Goal: Task Accomplishment & Management: Manage account settings

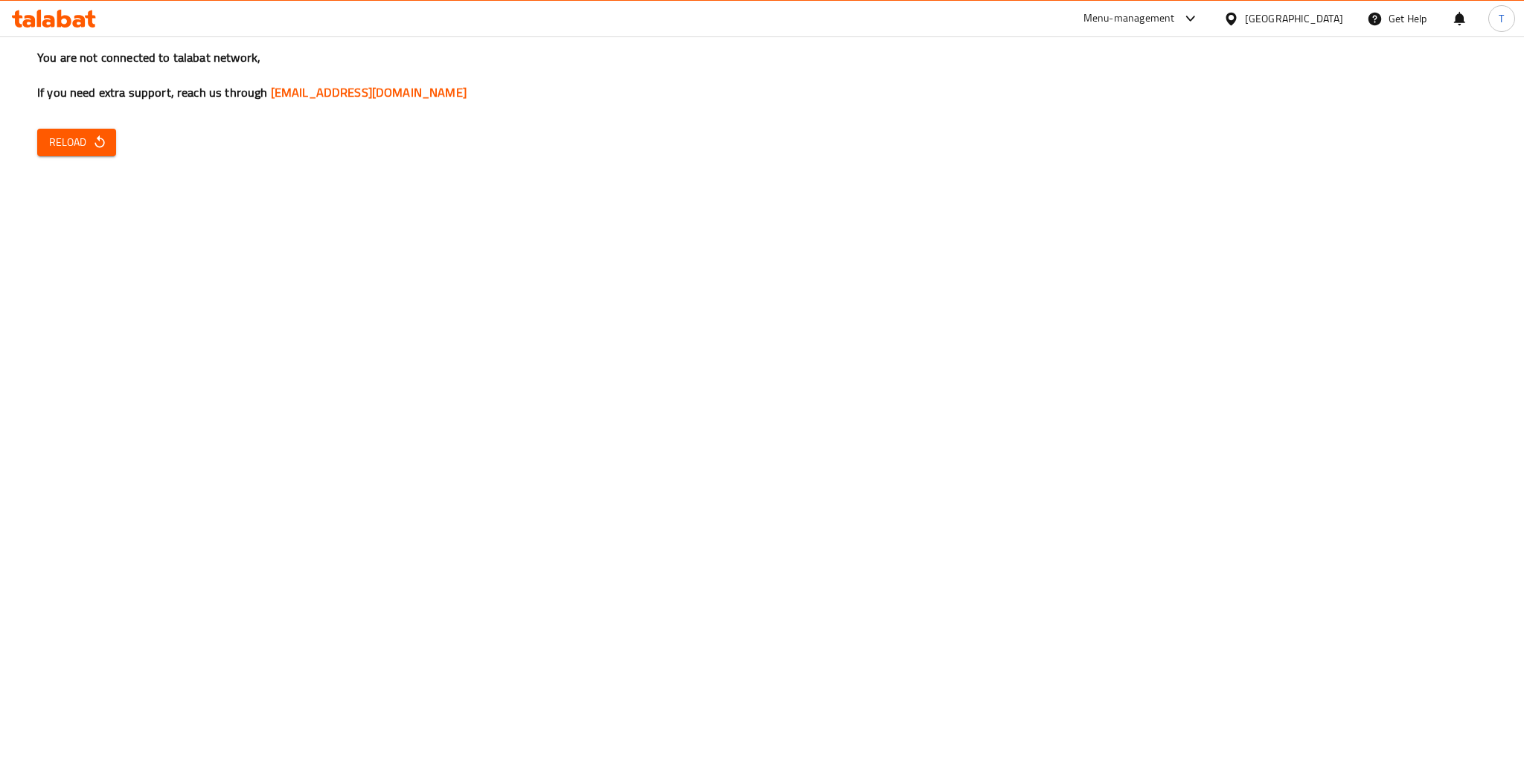
click at [85, 139] on span "Reload" at bounding box center [77, 142] width 55 height 19
click at [87, 149] on span "Reload" at bounding box center [77, 142] width 55 height 19
click at [1174, 23] on div "Menu-management" at bounding box center [1129, 18] width 92 height 18
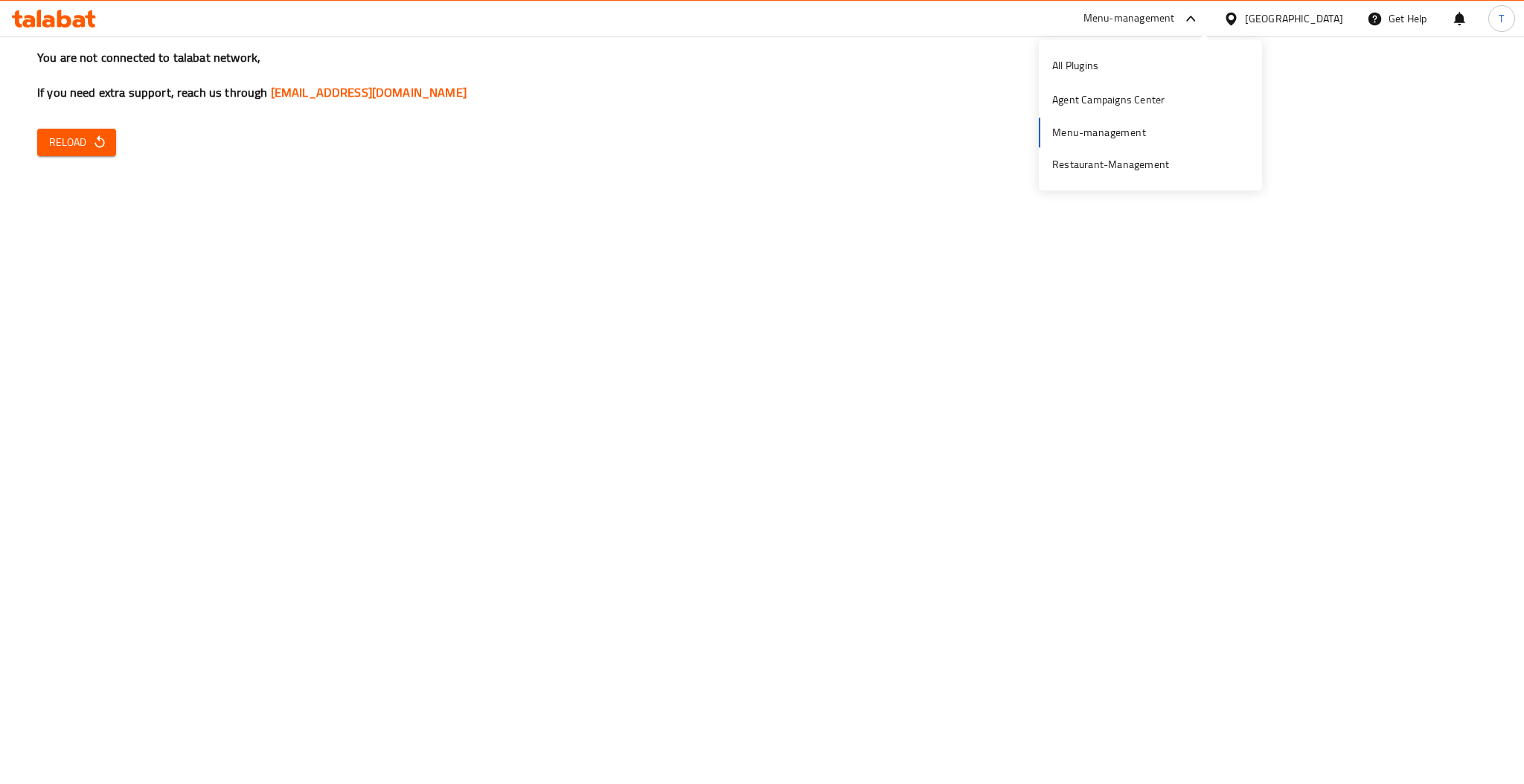
click at [1099, 122] on div "All Plugins Agent Campaigns Center Menu-management Restaurant-Management" at bounding box center [1150, 115] width 223 height 133
click at [1084, 164] on div "Restaurant-Management" at bounding box center [1110, 164] width 117 height 17
click at [75, 154] on button "Reload" at bounding box center [77, 142] width 79 height 27
click at [103, 136] on icon "button" at bounding box center [100, 142] width 15 height 15
click at [77, 136] on span "Reload" at bounding box center [77, 142] width 55 height 19
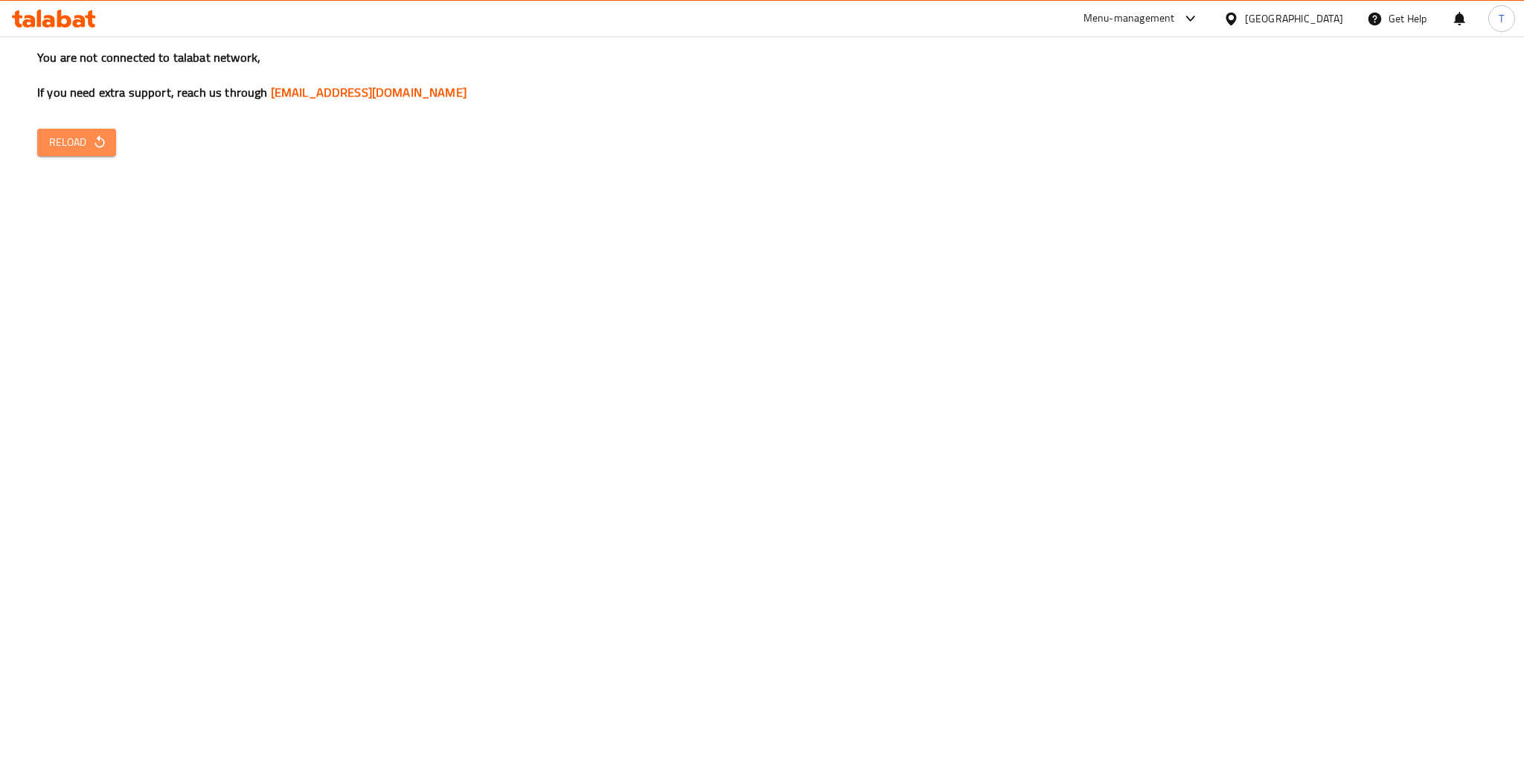
click at [79, 130] on button "Reload" at bounding box center [77, 142] width 79 height 27
click at [1174, 13] on div "Menu-management" at bounding box center [1129, 18] width 92 height 18
click at [1085, 67] on div "All Plugins" at bounding box center [1074, 65] width 46 height 17
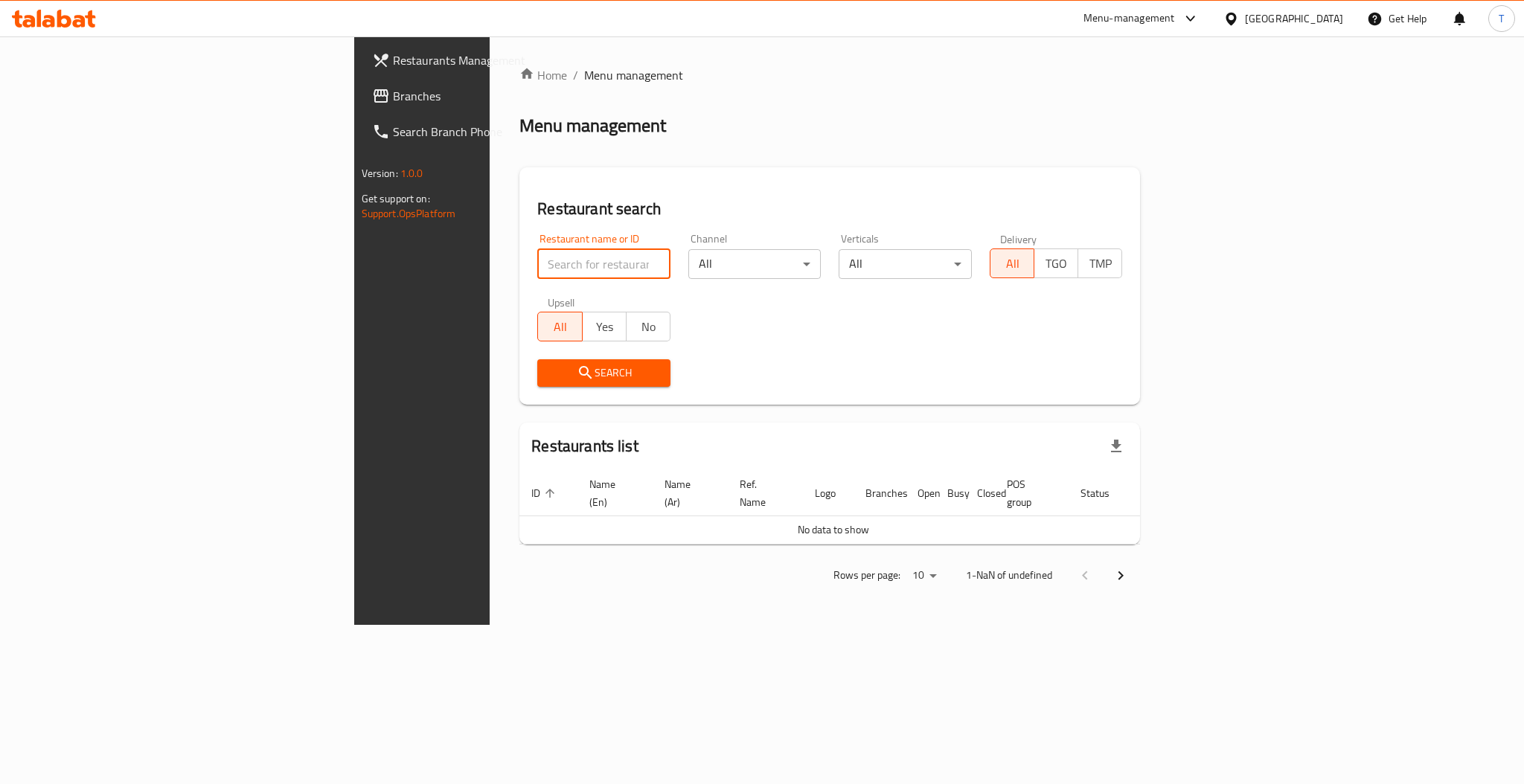
click at [537, 267] on input "search" at bounding box center [603, 264] width 133 height 30
type input "[PERSON_NAME]"
click button "Search" at bounding box center [603, 372] width 133 height 27
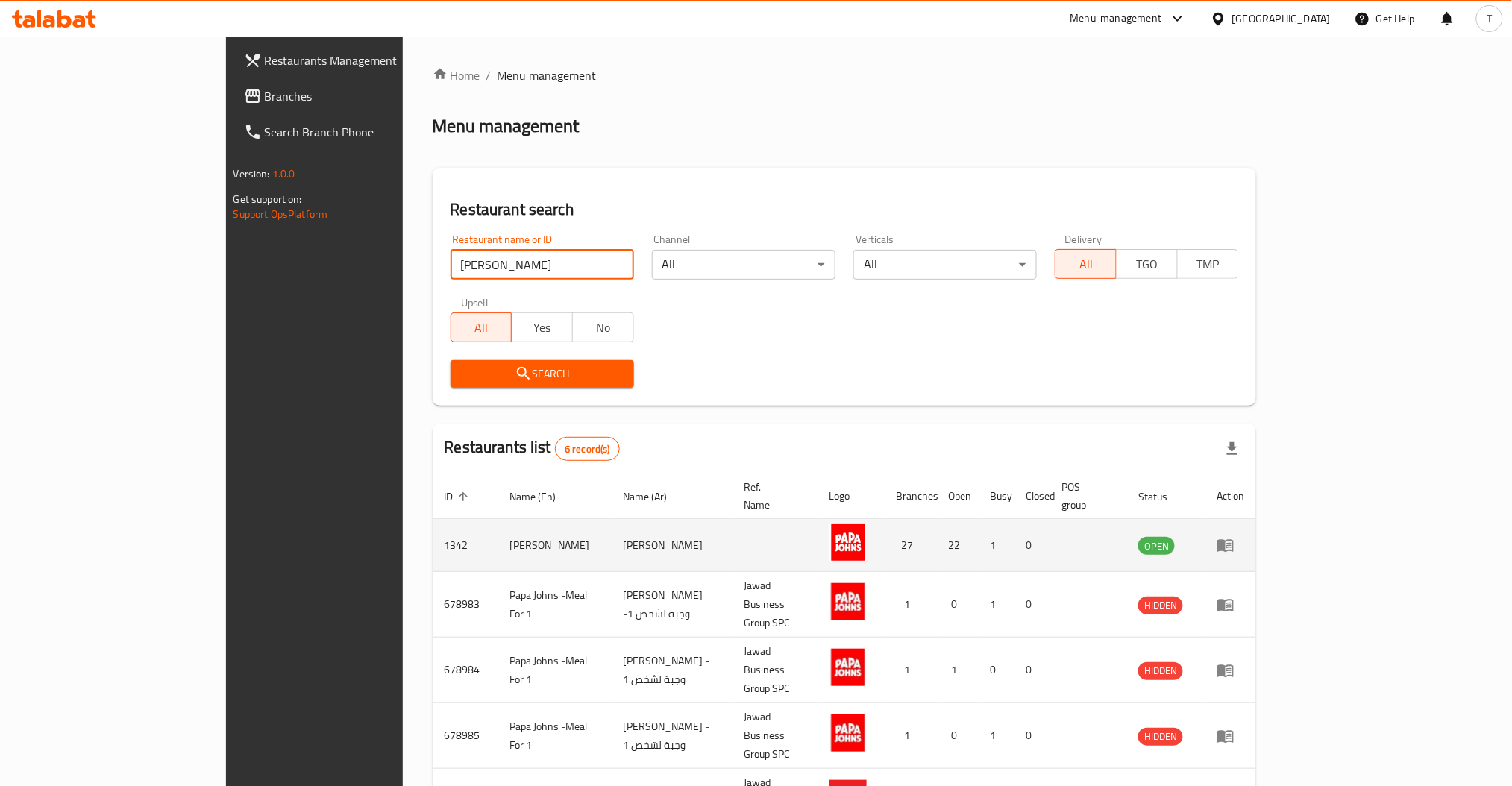
click at [1235, 536] on icon "enhanced table" at bounding box center [1225, 544] width 18 height 18
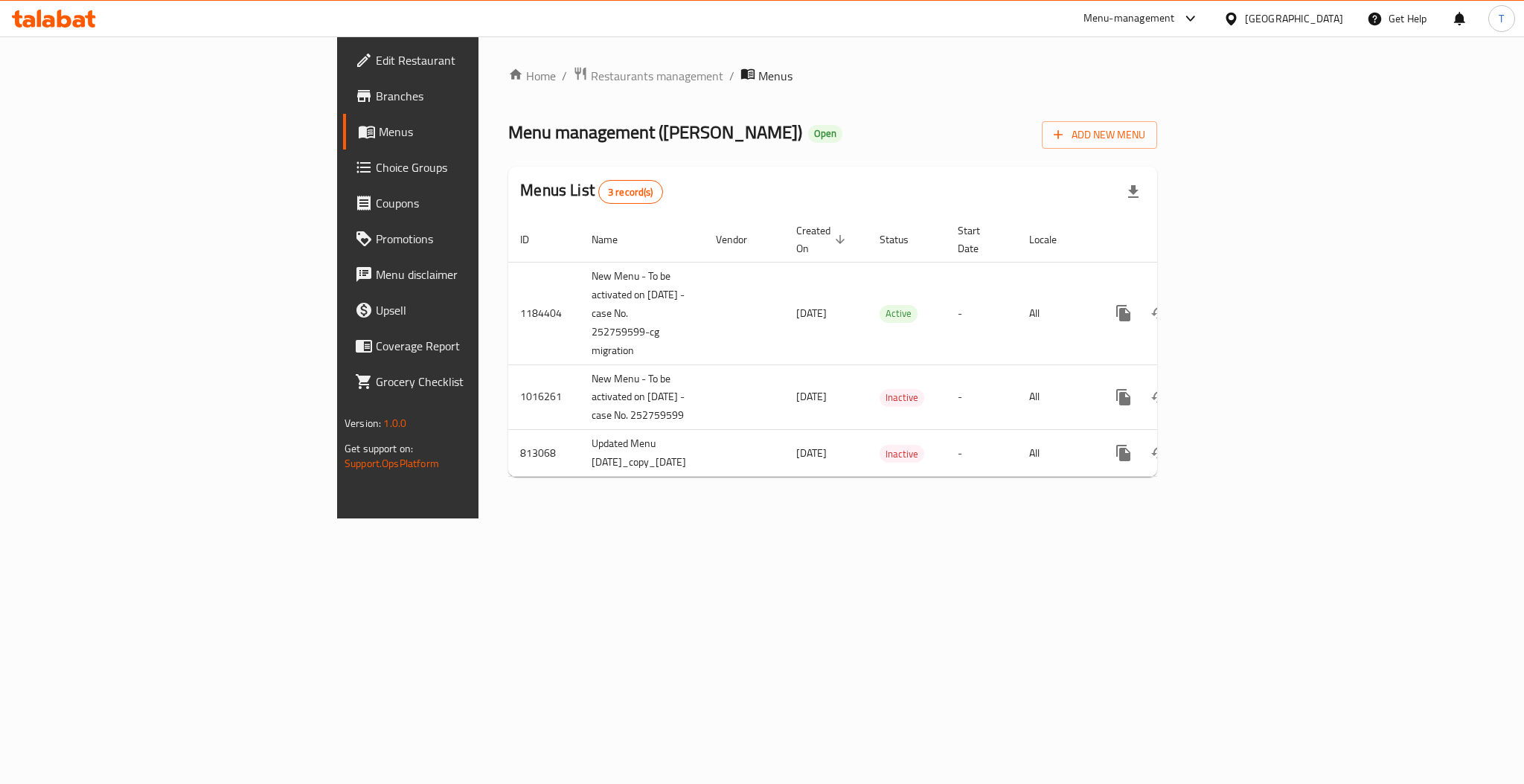
drag, startPoint x: 1427, startPoint y: 534, endPoint x: 931, endPoint y: 115, distance: 649.3
click at [931, 115] on div "Home / Restaurants management / Menus Menu management ( Papa Johns ) Open Add N…" at bounding box center [832, 278] width 649 height 422
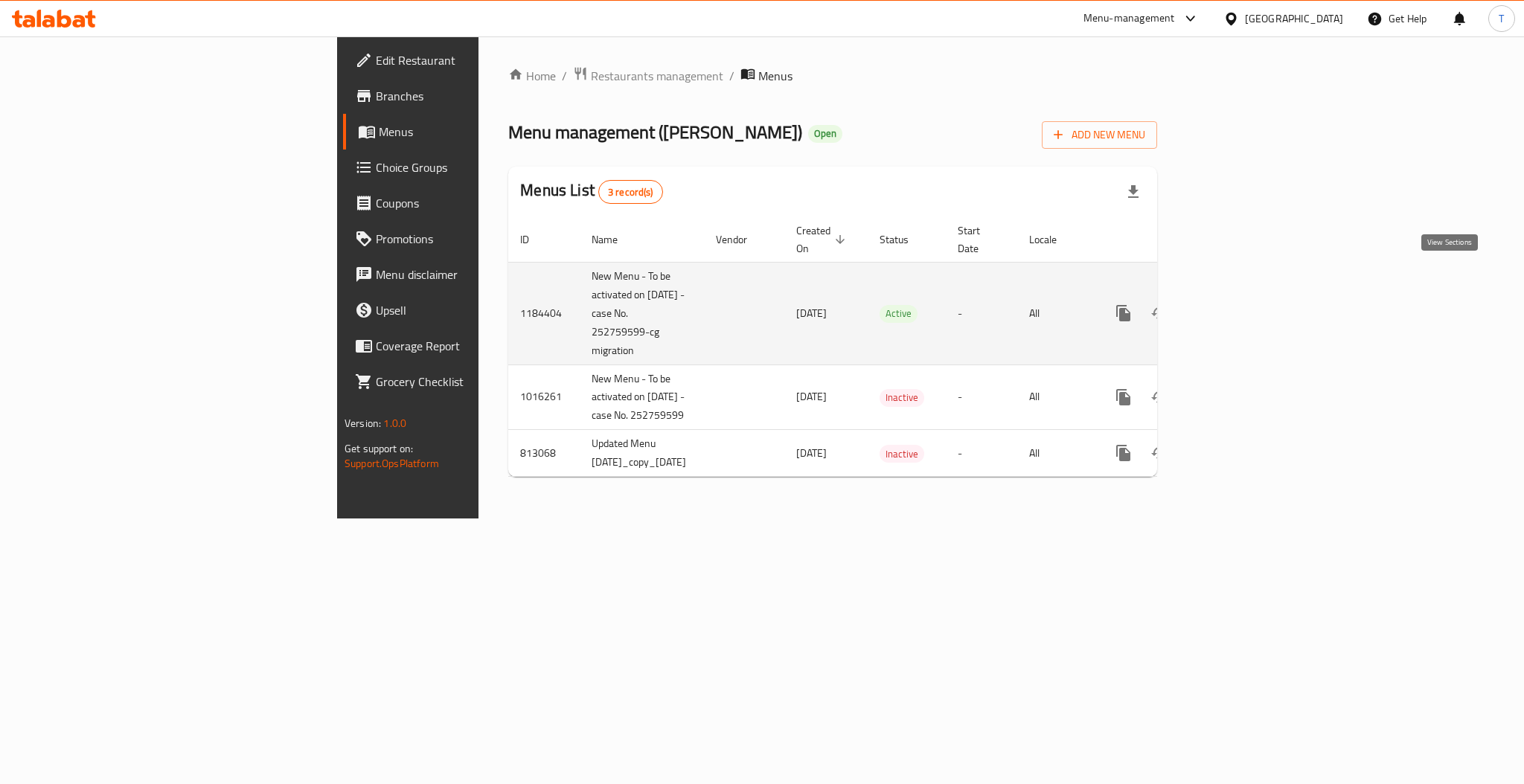
click at [1240, 304] on icon "enhanced table" at bounding box center [1230, 312] width 18 height 18
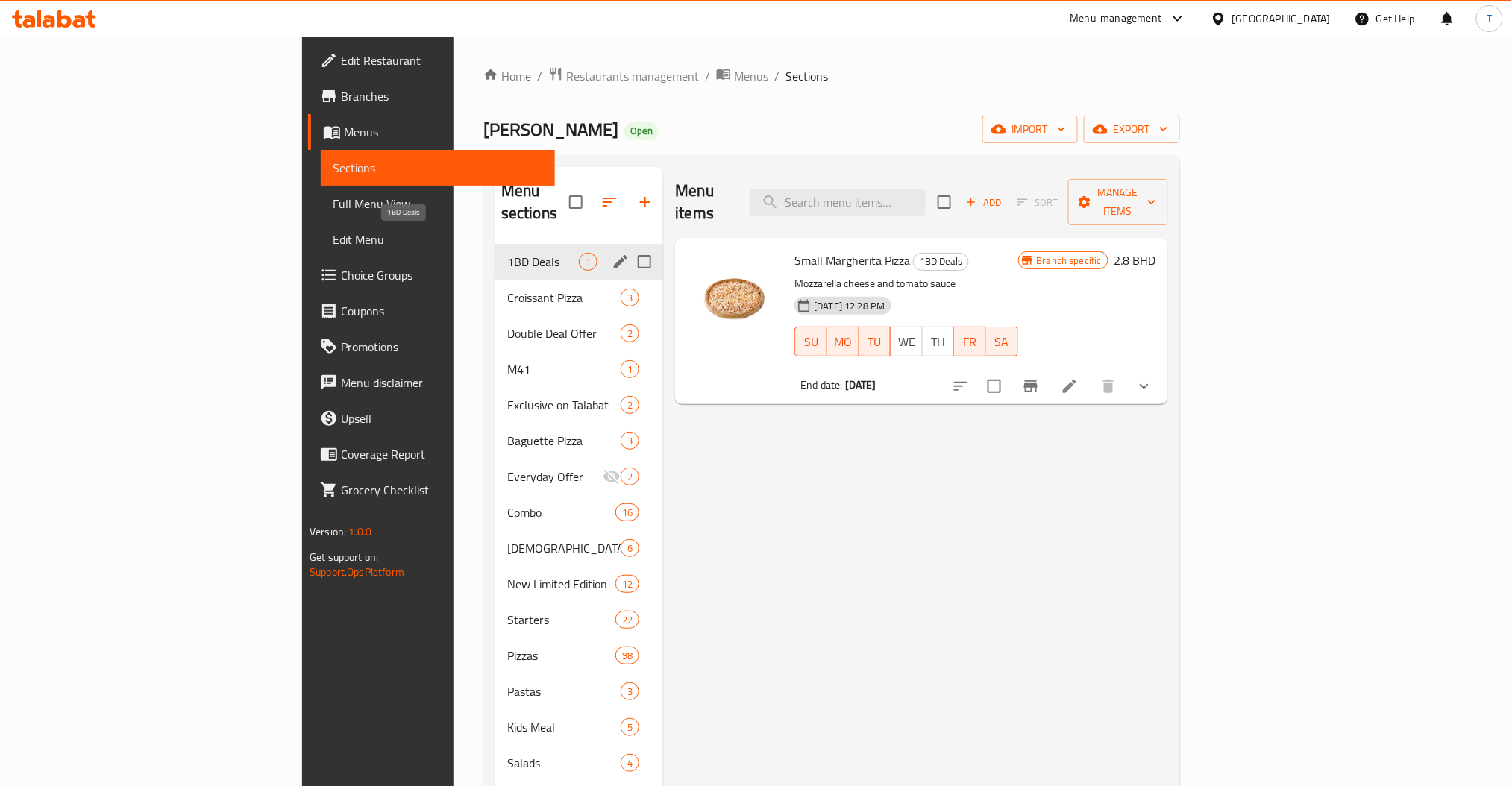
click at [507, 253] on span "1BD Deals" at bounding box center [543, 261] width 71 height 18
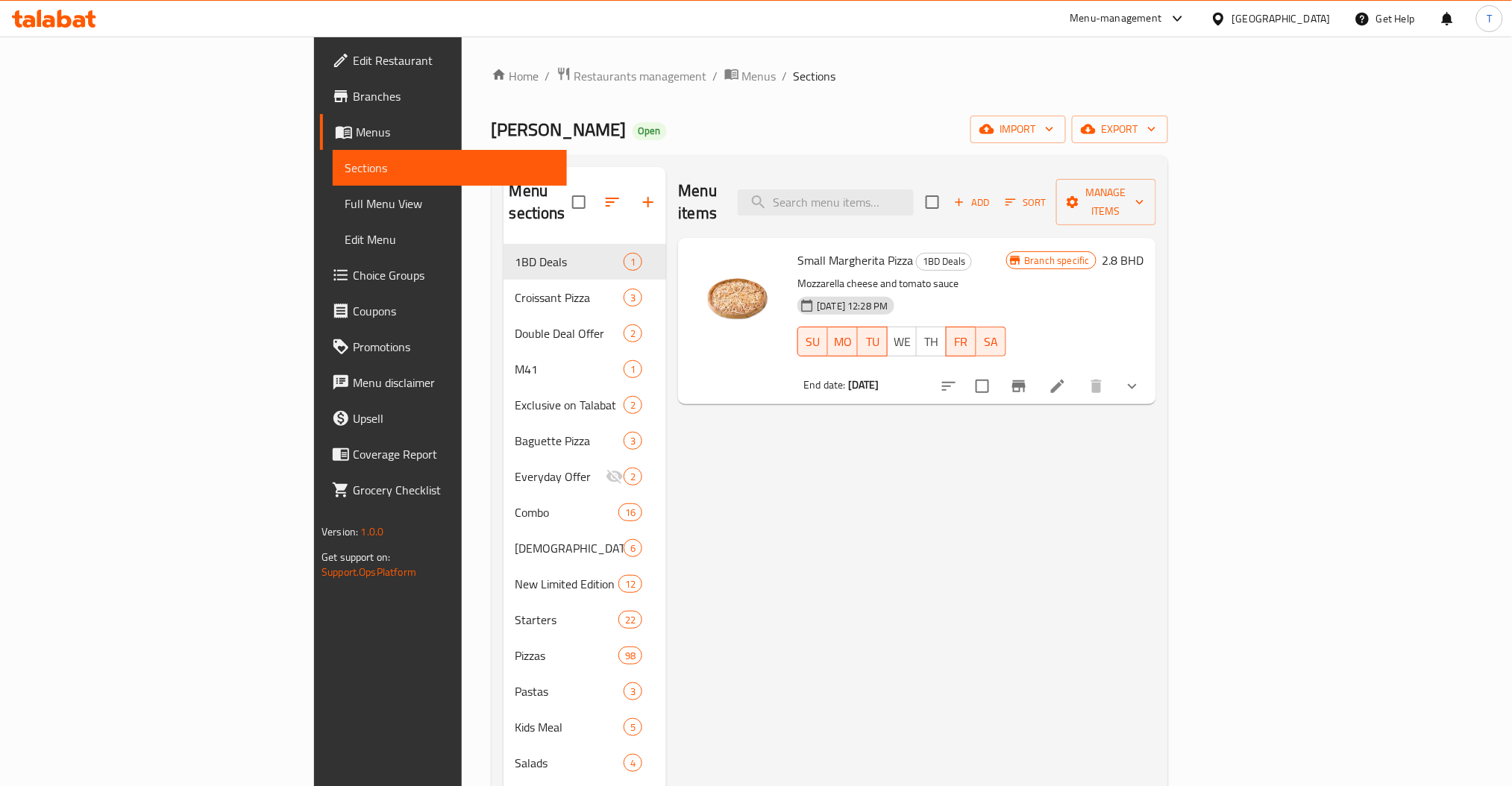
click at [911, 331] on span "WE" at bounding box center [902, 341] width 18 height 22
click at [1067, 378] on icon at bounding box center [1057, 386] width 18 height 18
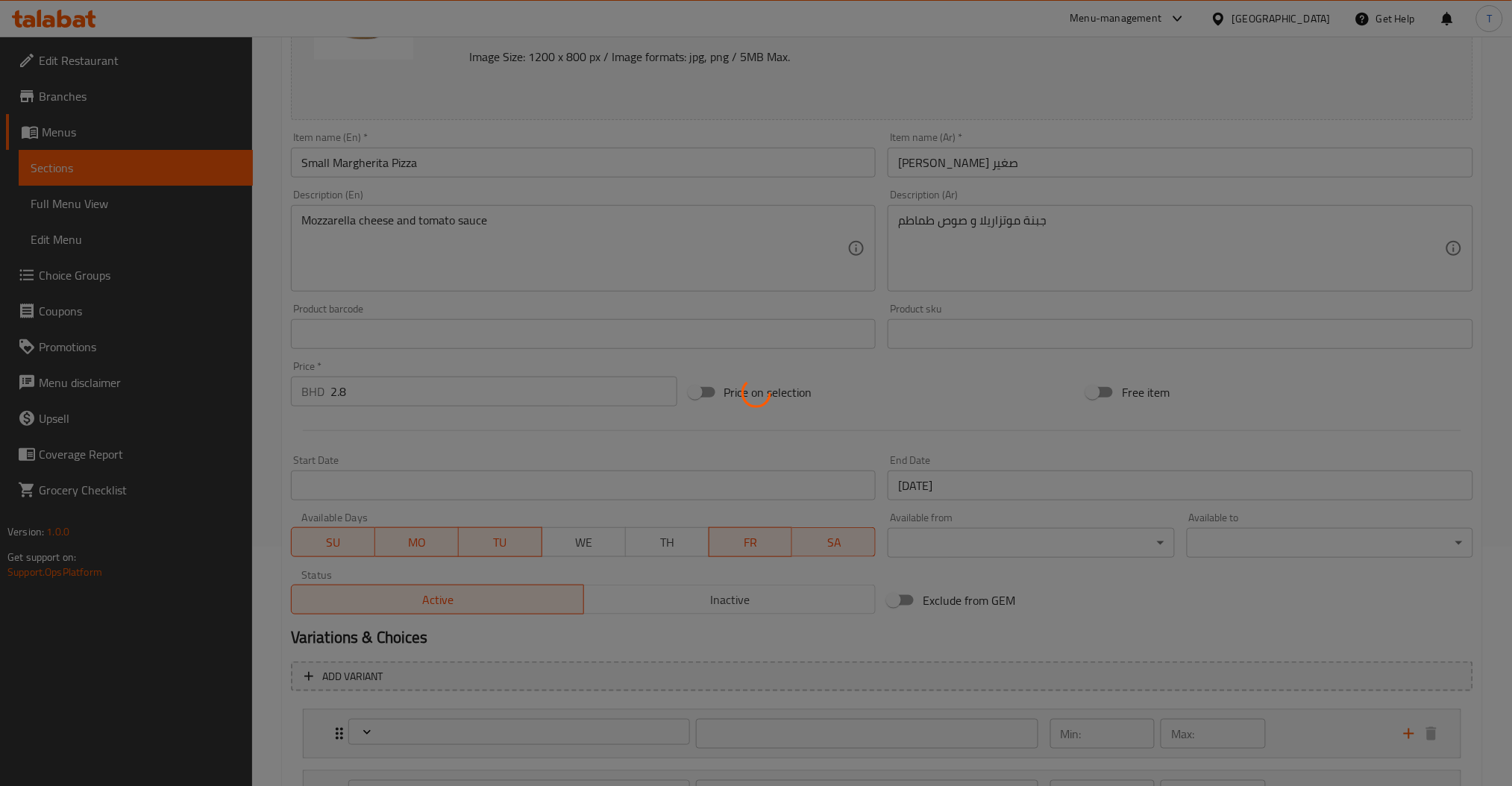
scroll to position [275, 0]
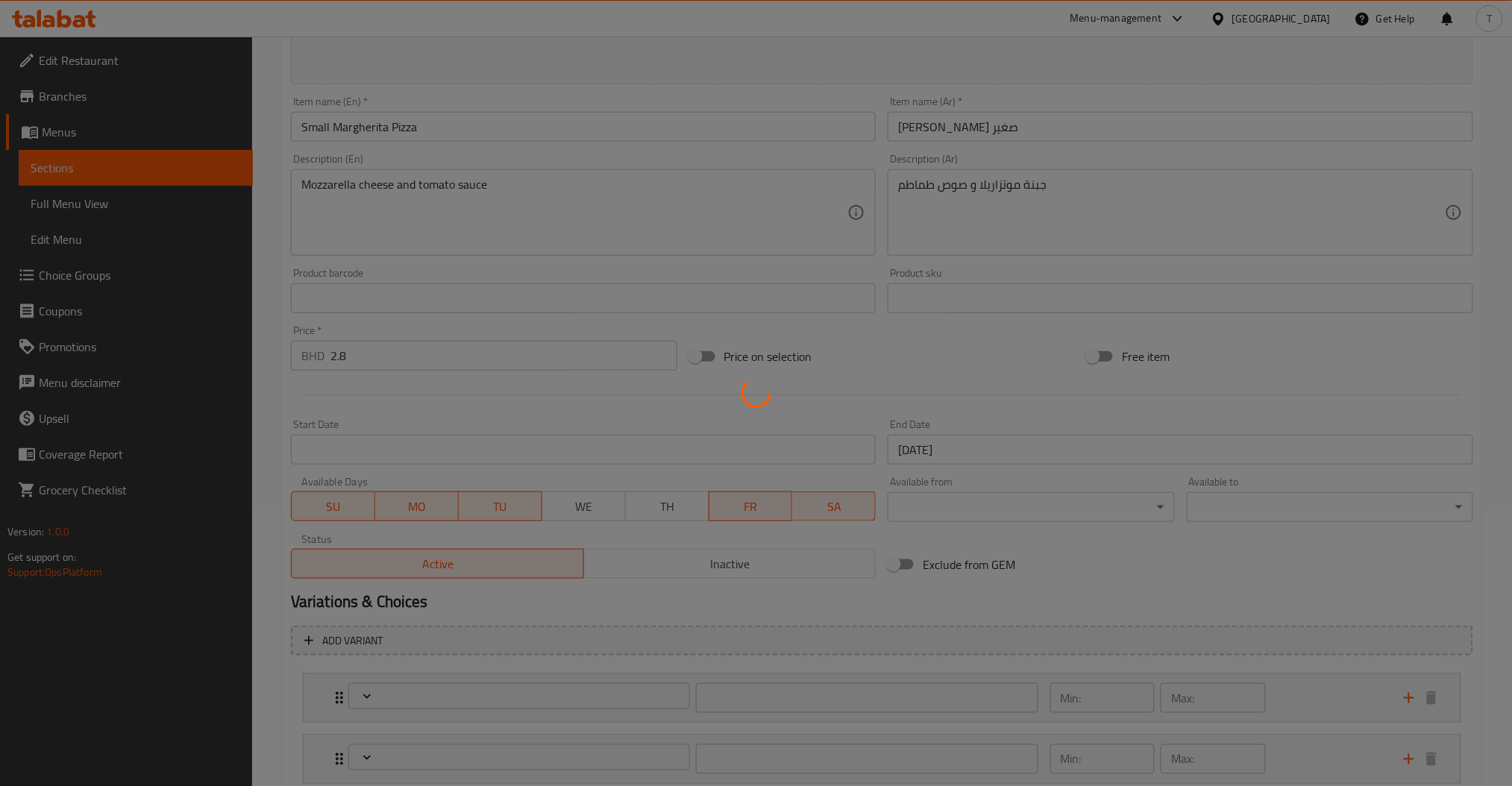
click at [607, 502] on div at bounding box center [756, 393] width 1512 height 786
click at [684, 512] on div at bounding box center [756, 393] width 1512 height 786
type input "اختر عجينة بيتزا ( ص )"
type input "1"
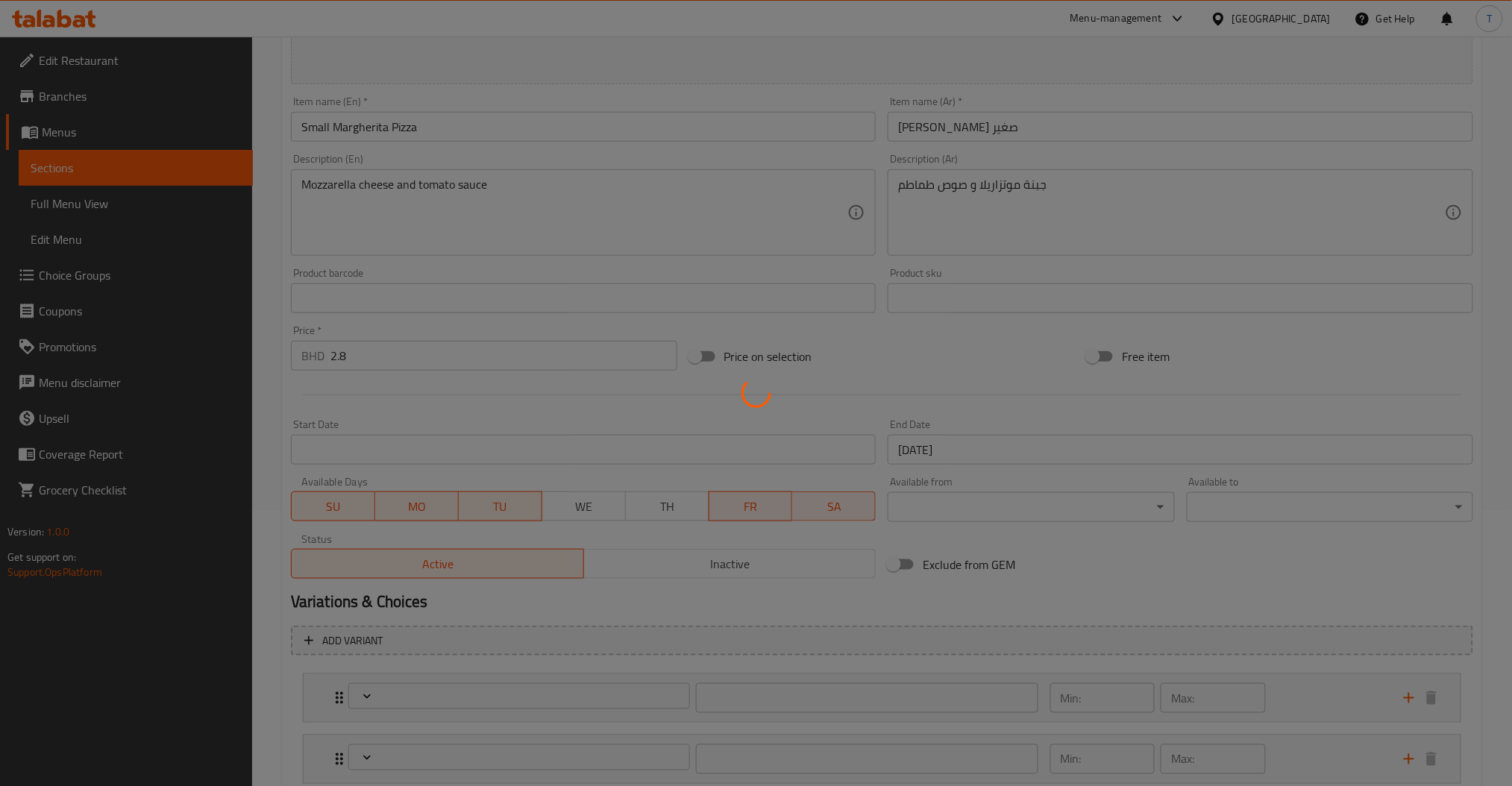
type input "إضافات إضافية (اختياري)"
type input "0"
type input "10"
type input "اختر نوع الجبن (اختياري)"
type input "0"
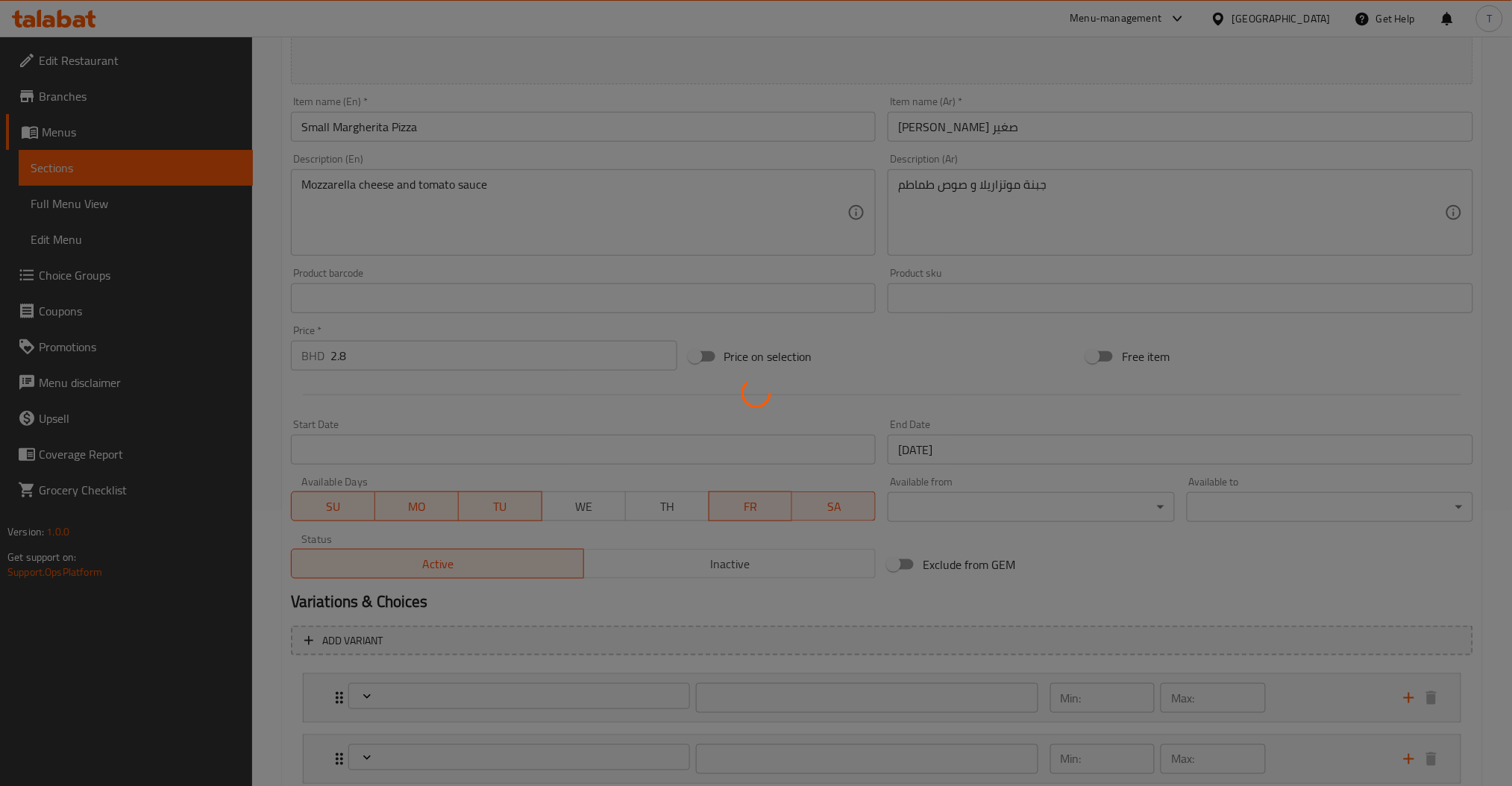
type input "1"
type input "اختر نوع الخبز اختياري:"
type input "0"
type input "1"
type input "اختر تقطيع البيتزا اختياري:"
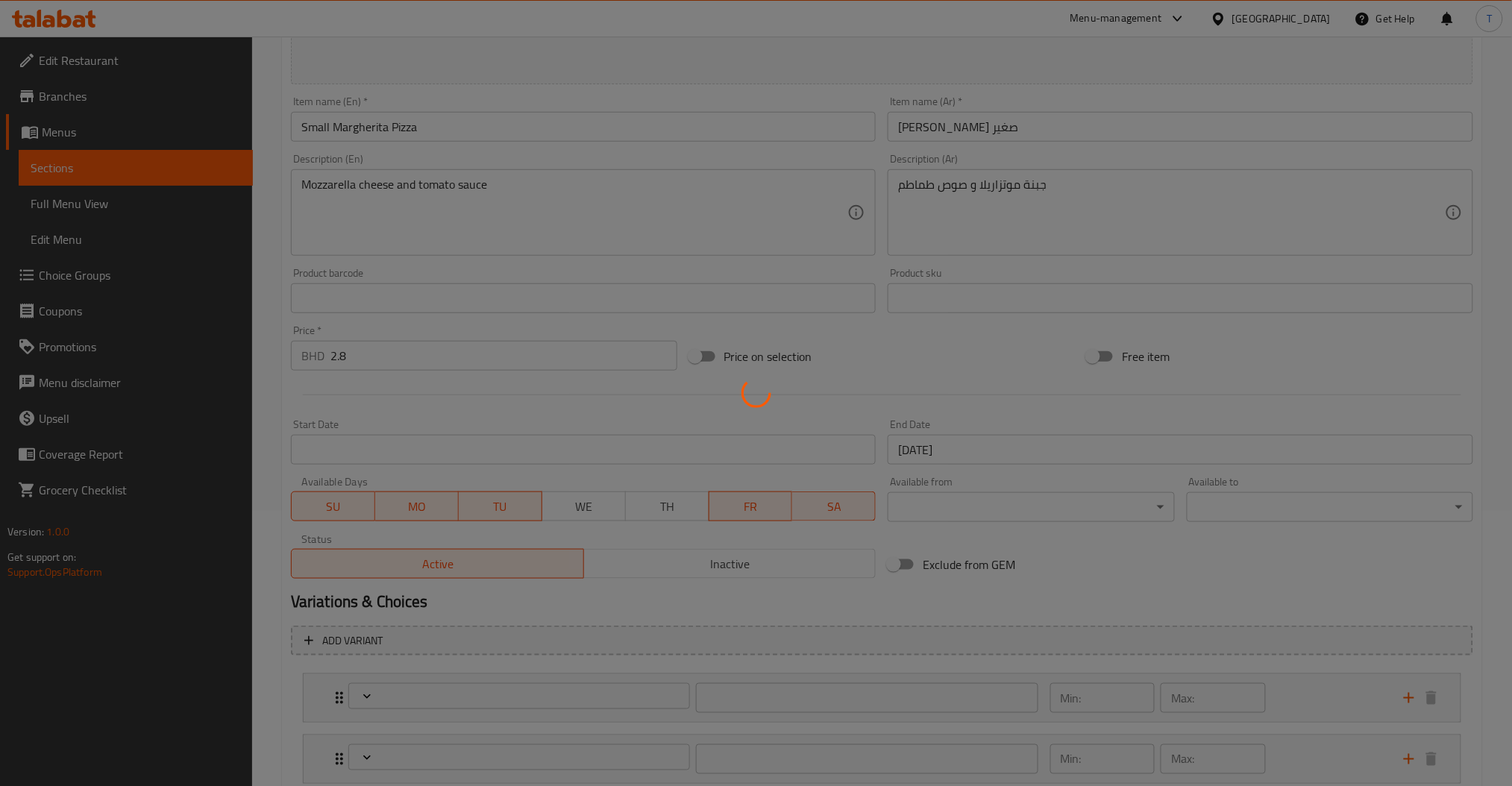
type input "0"
type input "1"
type input "إزالة الإضافات (اختياري)"
type input "0"
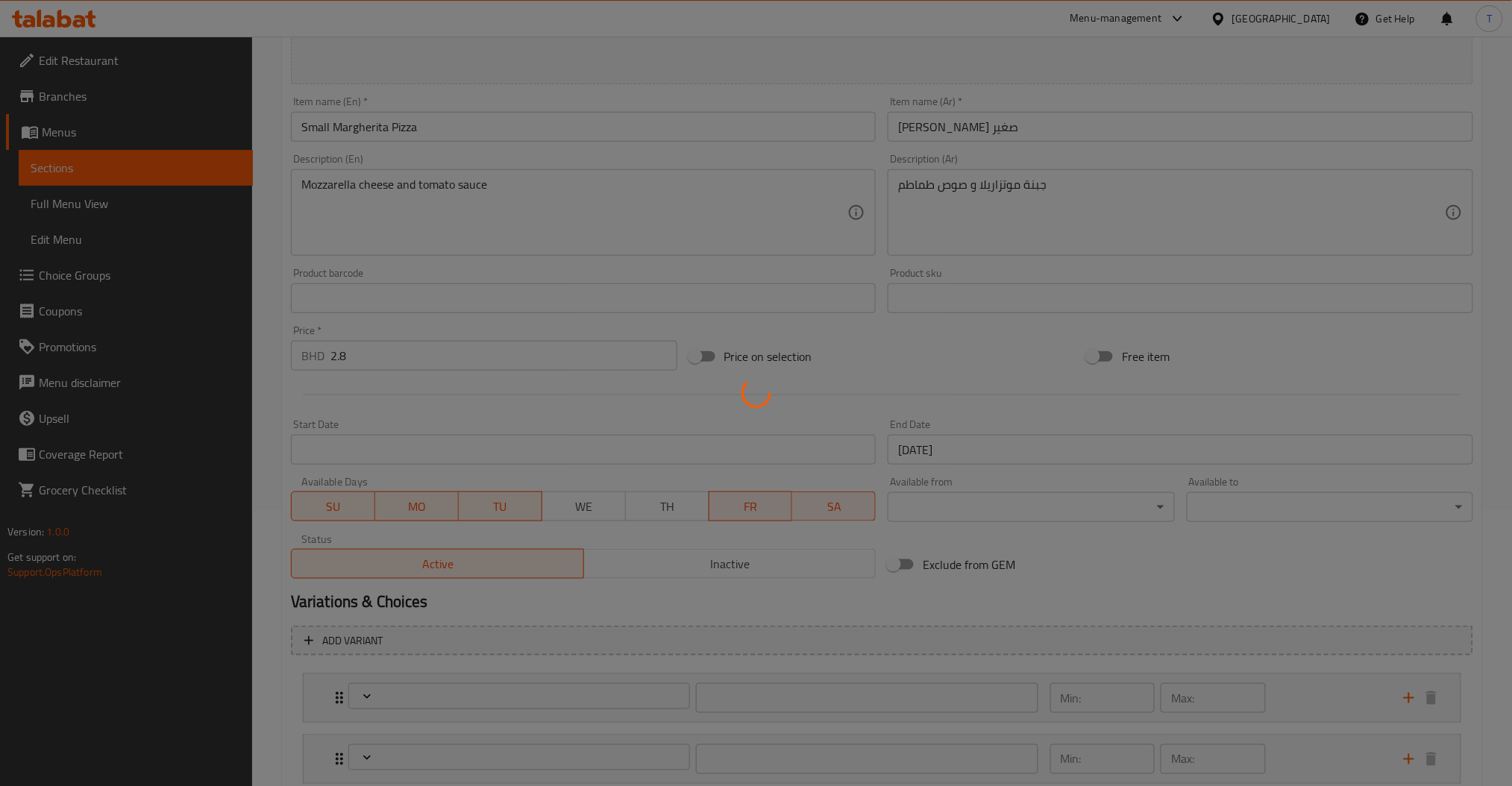
type input "نوع صوص البيتزا في القاعدة ص:"
type input "1"
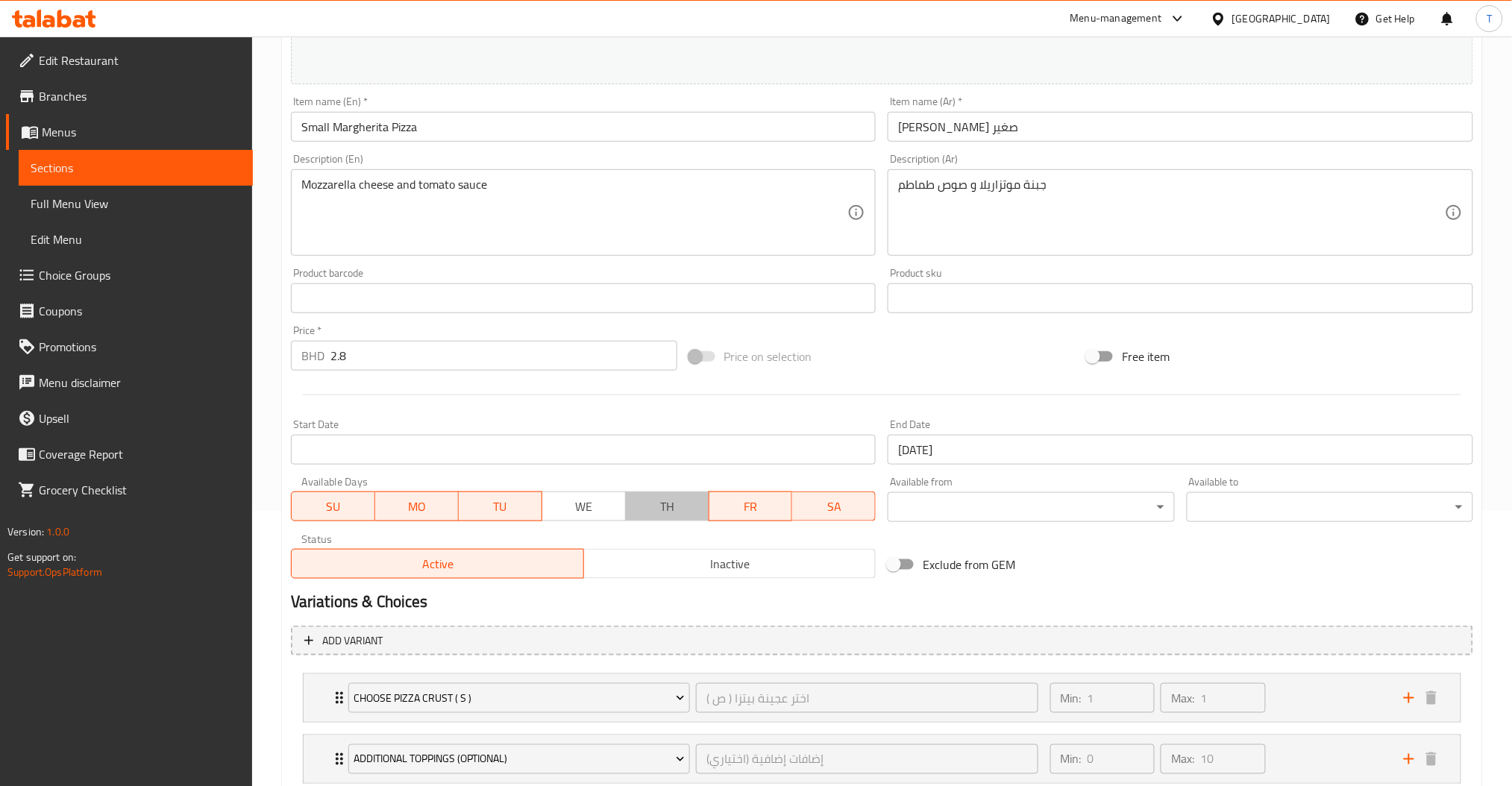
click at [651, 504] on span "TH" at bounding box center [667, 506] width 71 height 22
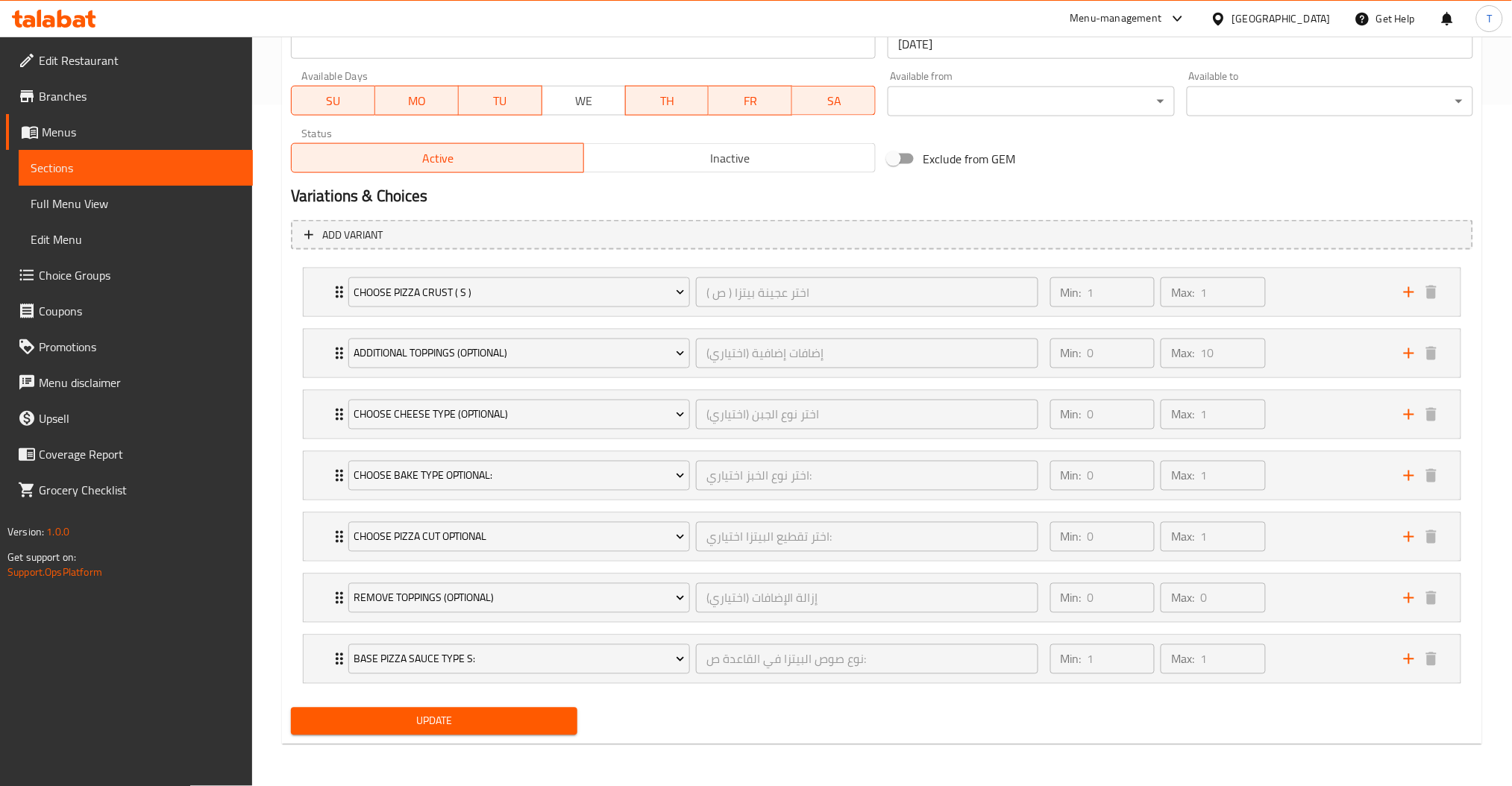
click at [553, 715] on span "Update" at bounding box center [434, 721] width 262 height 19
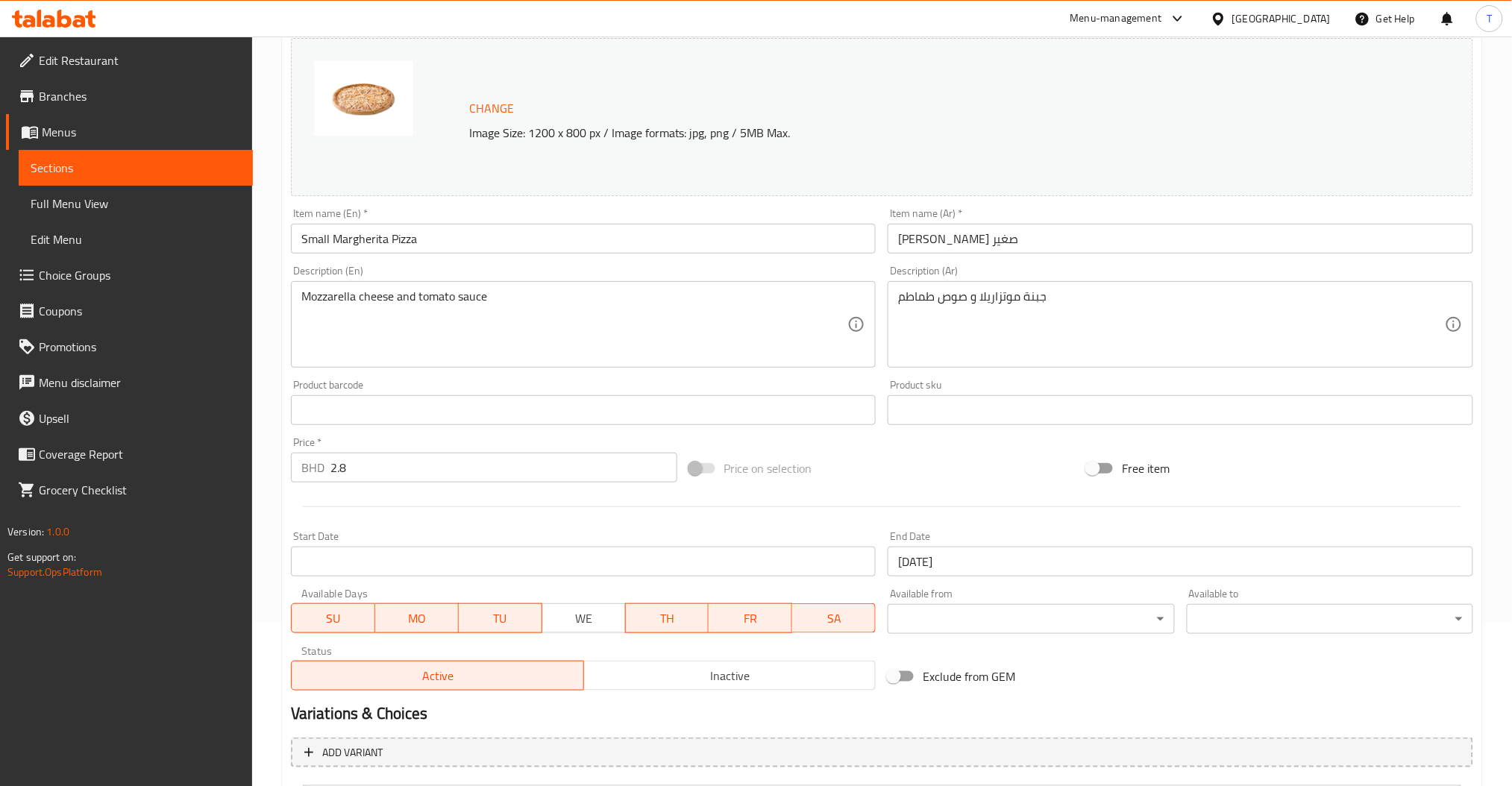
scroll to position [0, 0]
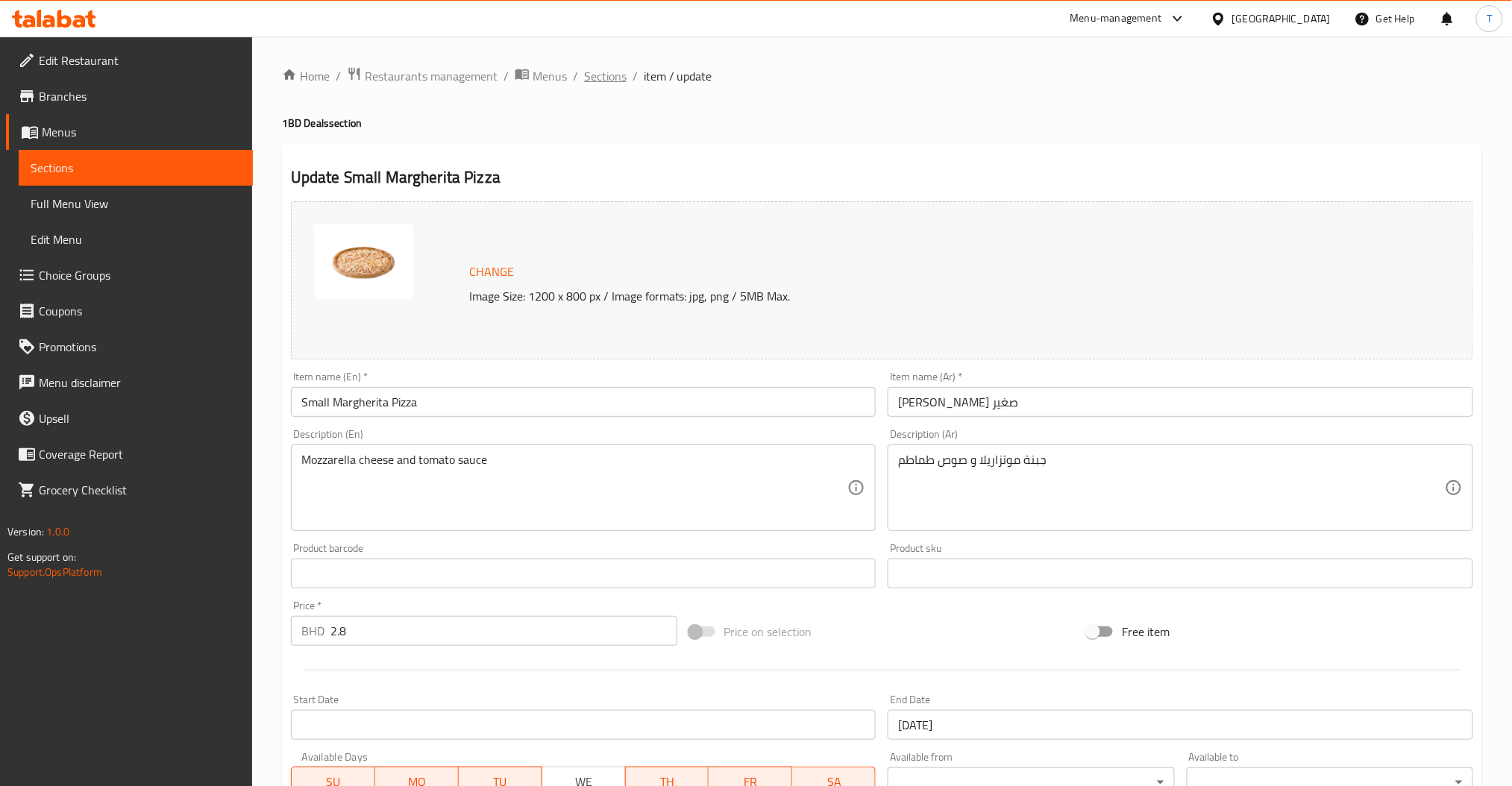
click at [609, 73] on span "Sections" at bounding box center [605, 76] width 42 height 18
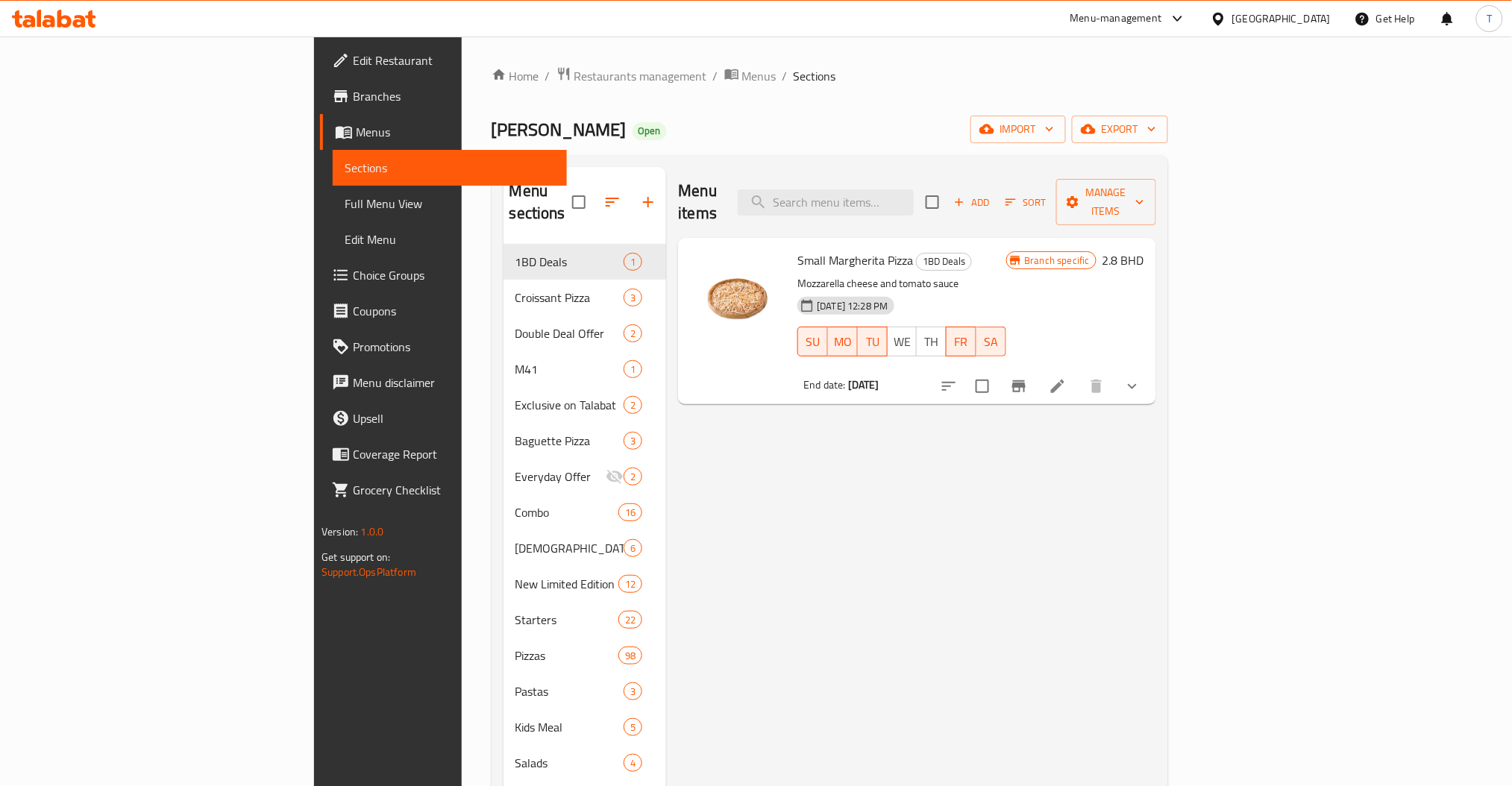
click at [1156, 602] on div "Menu items Add Sort Manage items Small Margherita Pizza 1BD Deals Mozzarella ch…" at bounding box center [911, 691] width 489 height 1049
click at [940, 331] on span "TH" at bounding box center [931, 341] width 18 height 22
click at [904, 689] on div "Menu items Add Sort Manage items Small Margherita Pizza 1BD Deals Mozzarella ch…" at bounding box center [911, 691] width 489 height 1049
click at [1162, 22] on div "Menu-management" at bounding box center [1116, 18] width 92 height 18
click at [1070, 104] on div "Agent Campaigns Center" at bounding box center [1096, 101] width 112 height 17
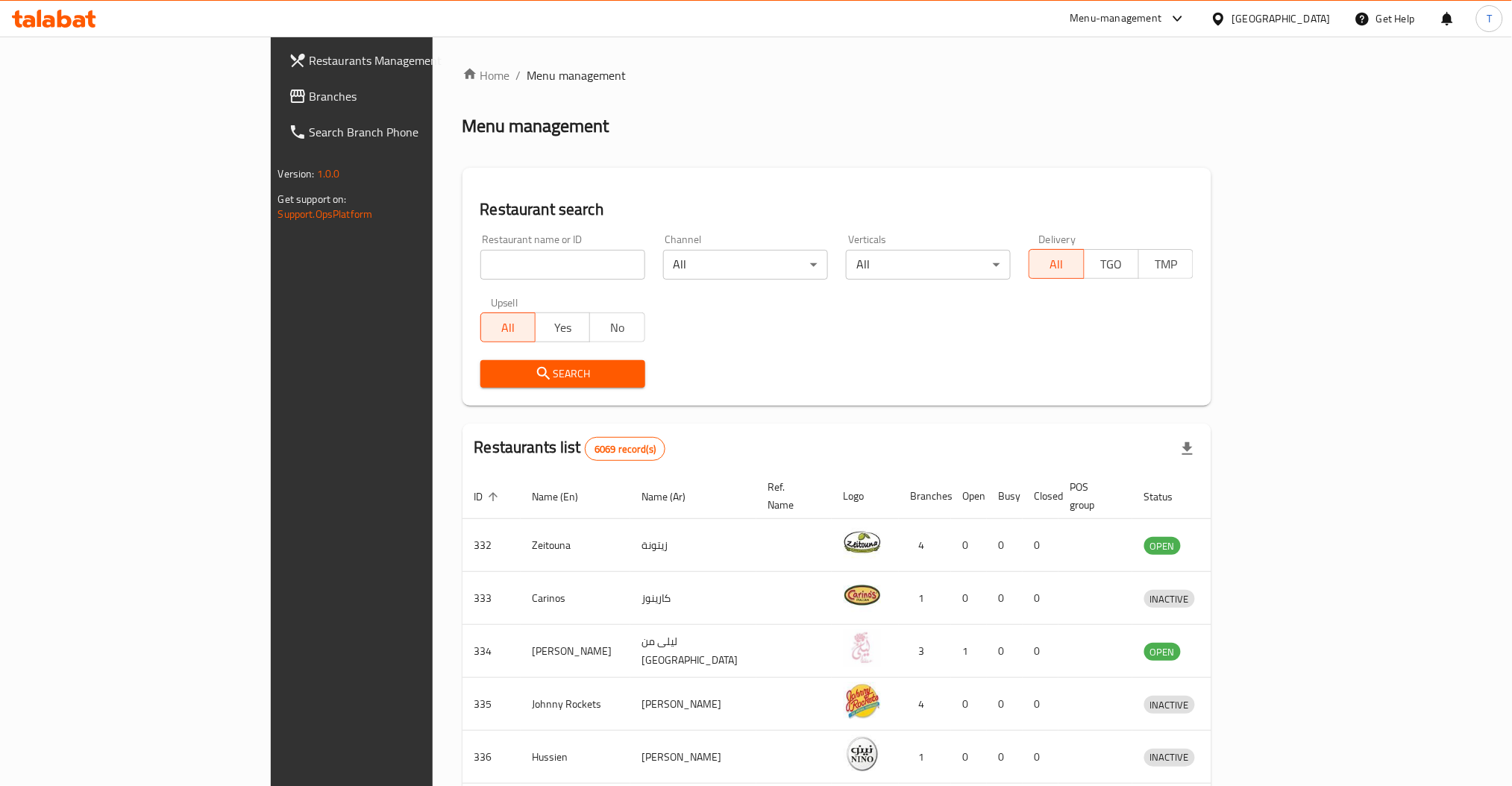
click at [480, 260] on input "search" at bounding box center [562, 265] width 165 height 30
type input "chicket"
click button "Search" at bounding box center [562, 373] width 165 height 27
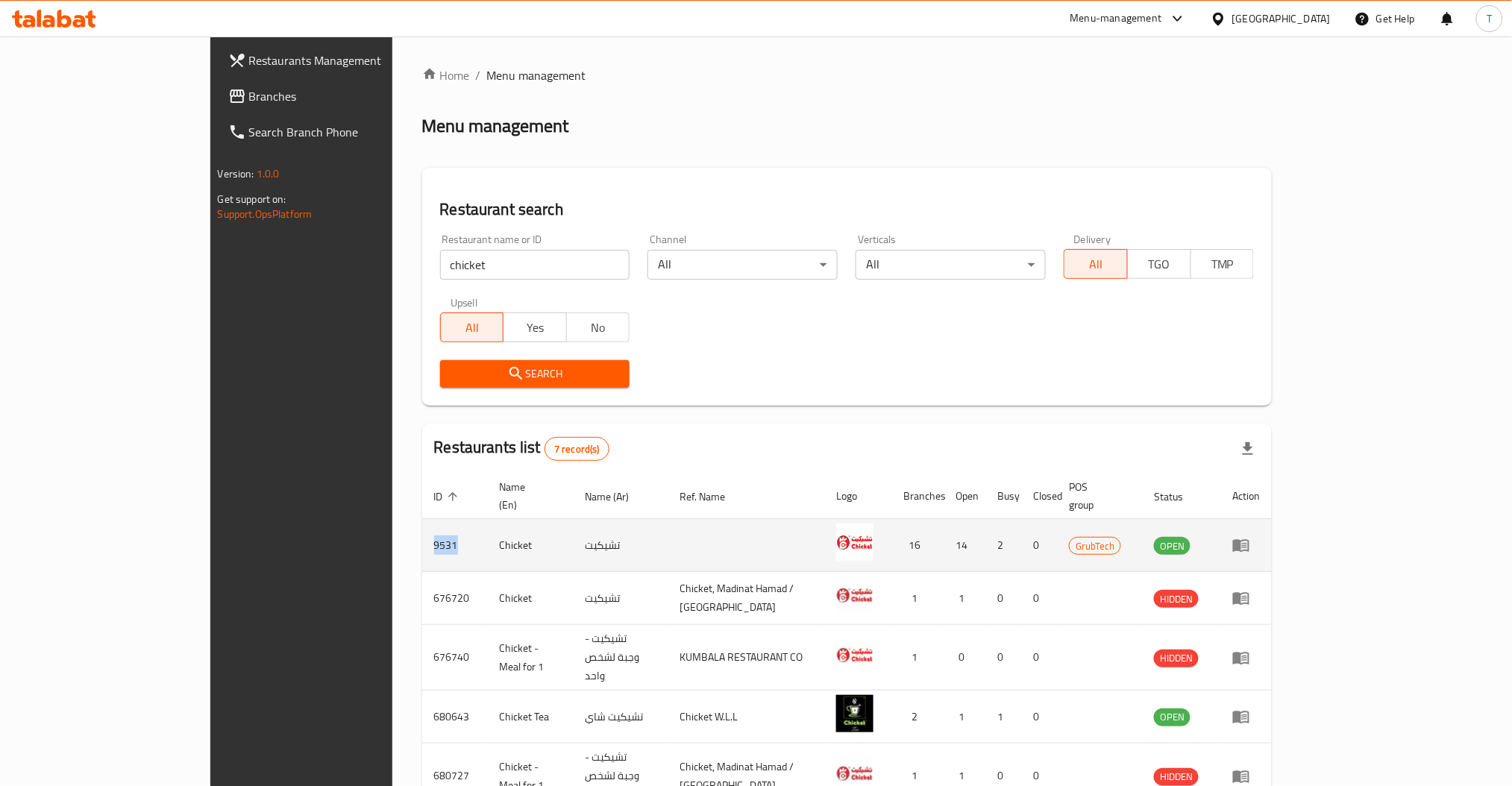
drag, startPoint x: 318, startPoint y: 531, endPoint x: 287, endPoint y: 529, distance: 31.1
click at [422, 529] on td "9531" at bounding box center [455, 545] width 66 height 52
copy td "9531"
click at [1250, 540] on icon "enhanced table" at bounding box center [1241, 546] width 17 height 13
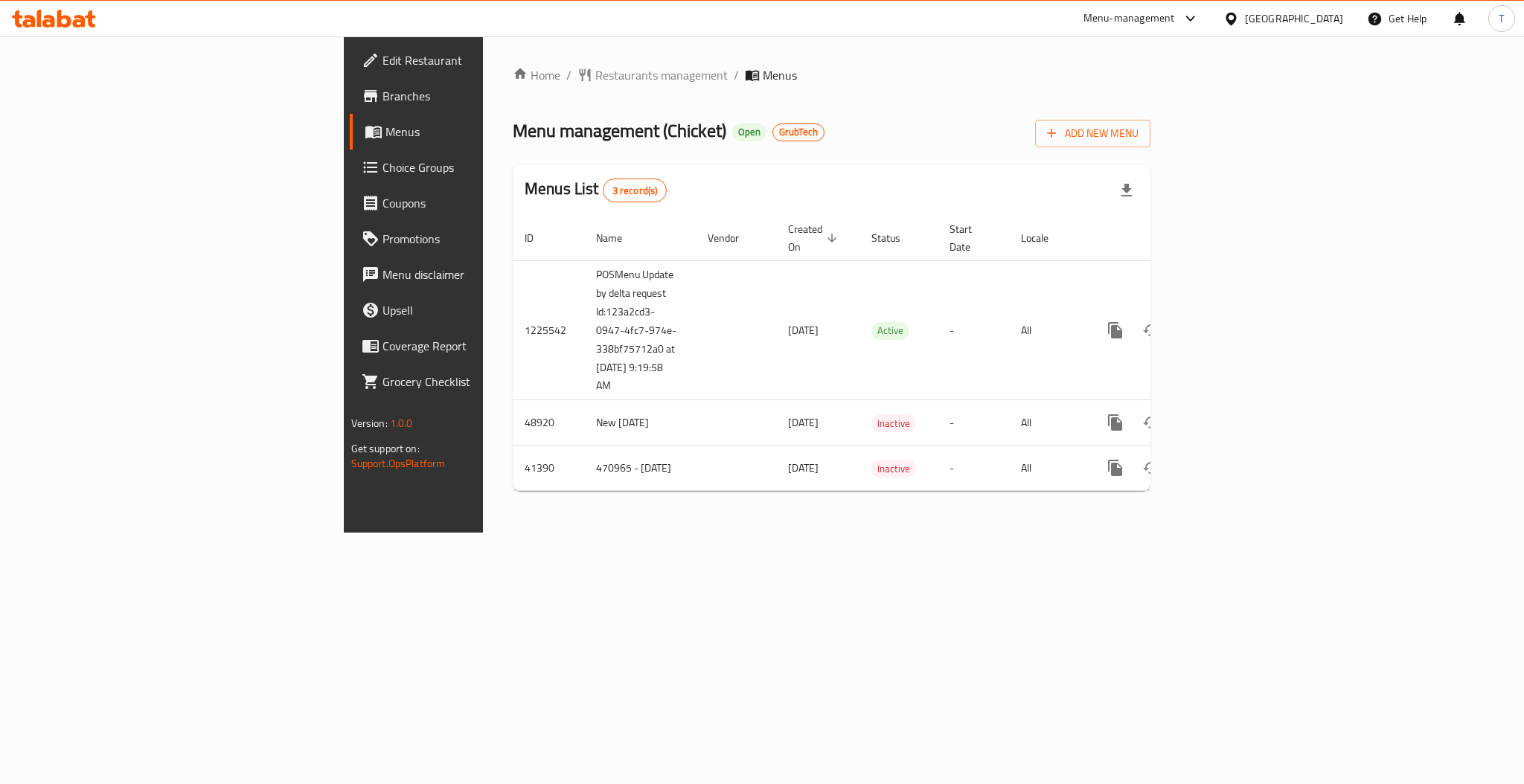
click at [382, 104] on span "Branches" at bounding box center [484, 95] width 204 height 18
